Goal: Information Seeking & Learning: Understand process/instructions

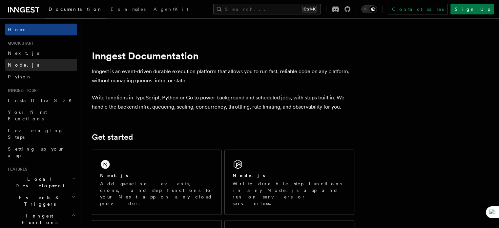
click at [33, 62] on link "Node.js" at bounding box center [41, 65] width 72 height 12
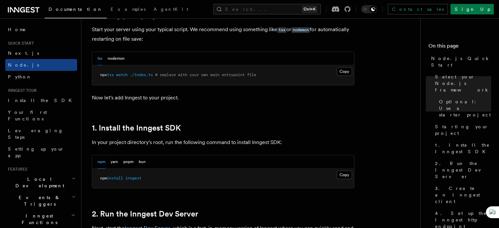
scroll to position [343, 0]
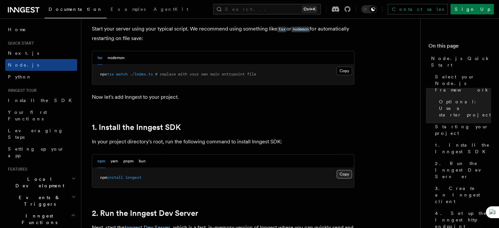
click at [345, 170] on button "Copy Copied" at bounding box center [343, 174] width 15 height 9
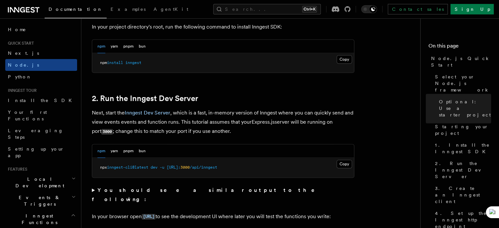
scroll to position [463, 0]
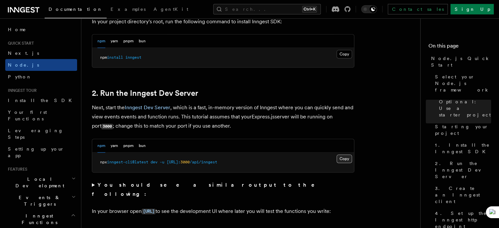
click at [345, 154] on button "Copy Copied" at bounding box center [343, 158] width 15 height 9
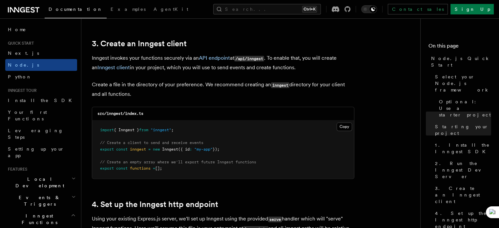
scroll to position [840, 0]
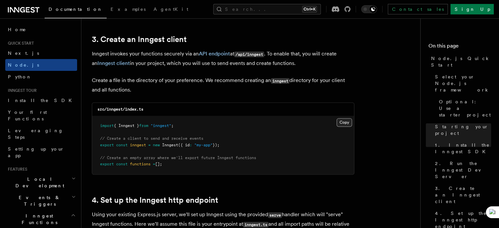
click at [344, 118] on button "Copy Copied" at bounding box center [343, 122] width 15 height 9
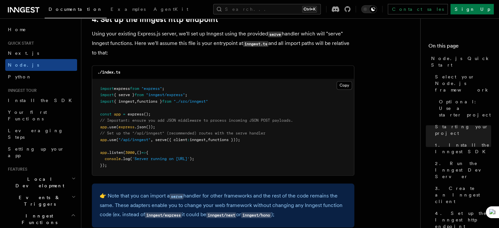
scroll to position [1022, 0]
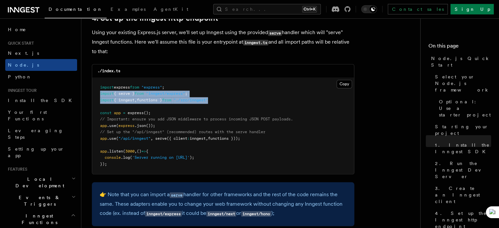
drag, startPoint x: 220, startPoint y: 88, endPoint x: 101, endPoint y: 83, distance: 119.1
click at [101, 83] on pre "import express from "express" ; import { serve } from "inngest/express" ; impor…" at bounding box center [223, 126] width 262 height 96
click at [101, 91] on span "import" at bounding box center [107, 93] width 14 height 5
drag, startPoint x: 216, startPoint y: 85, endPoint x: 164, endPoint y: 76, distance: 53.2
click at [164, 85] on code "import express from "express" ; import { serve } from "inngest/express" ; impor…" at bounding box center [196, 125] width 193 height 81
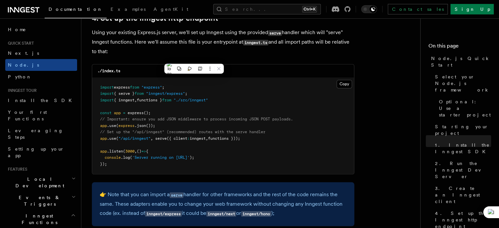
click at [248, 90] on pre "import express from "express" ; import { serve } from "inngest/express" ; impor…" at bounding box center [223, 126] width 262 height 96
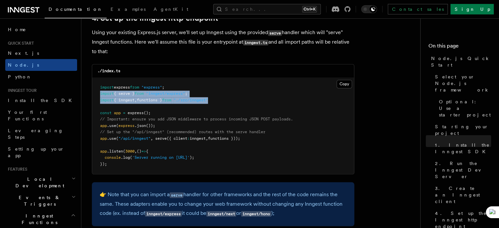
drag, startPoint x: 221, startPoint y: 88, endPoint x: 100, endPoint y: 80, distance: 121.9
click at [100, 80] on pre "import express from "express" ; import { serve } from "inngest/express" ; impor…" at bounding box center [223, 126] width 262 height 96
copy code "import { serve } from "inngest/express" ; import { inngest , functions } from "…"
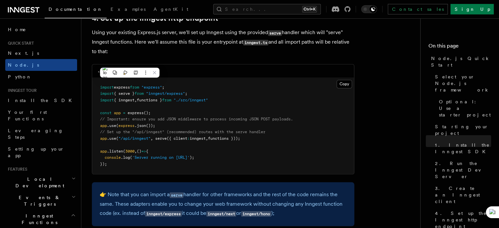
click at [303, 143] on pre "import express from "express" ; import { serve } from "inngest/express" ; impor…" at bounding box center [223, 126] width 262 height 96
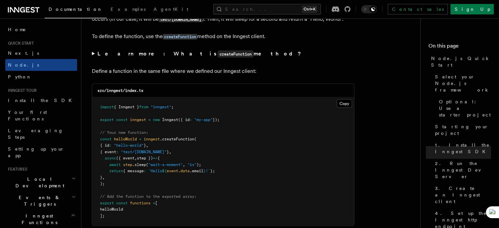
scroll to position [1279, 0]
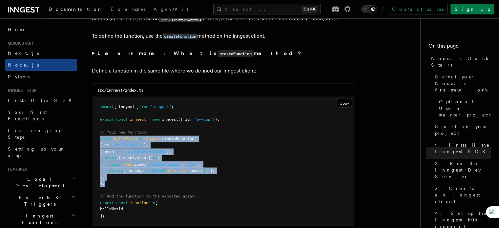
drag, startPoint x: 109, startPoint y: 171, endPoint x: 99, endPoint y: 129, distance: 43.4
click at [99, 129] on pre "import { Inngest } from "inngest" ; export const inngest = new Inngest ({ id : …" at bounding box center [223, 161] width 262 height 128
copy code "const helloWorld = inngest .createFunction ( { id : "hello-world" } , { event :…"
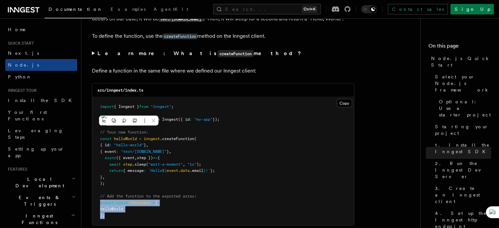
drag, startPoint x: 109, startPoint y: 204, endPoint x: 99, endPoint y: 190, distance: 17.0
click at [99, 190] on pre "import { Inngest } from "inngest" ; export const inngest = new Inngest ({ id : …" at bounding box center [223, 161] width 262 height 128
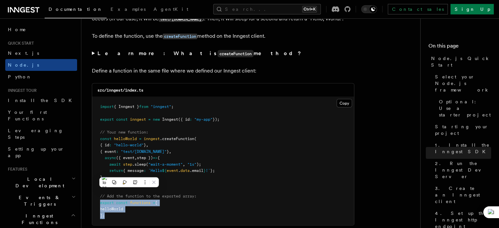
copy code "export const functions = [ helloWorld ];"
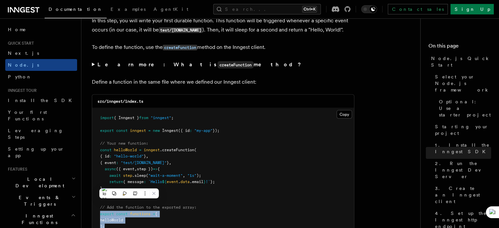
scroll to position [1267, 0]
